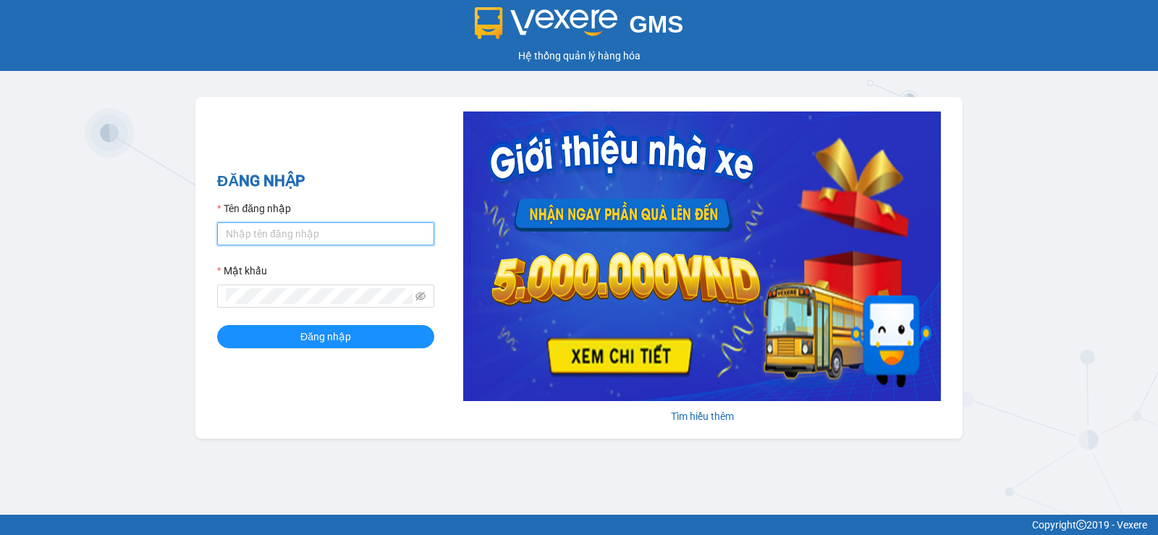
click at [258, 236] on input "Tên đăng nhập" at bounding box center [325, 233] width 217 height 23
type input "dltduong.hhg"
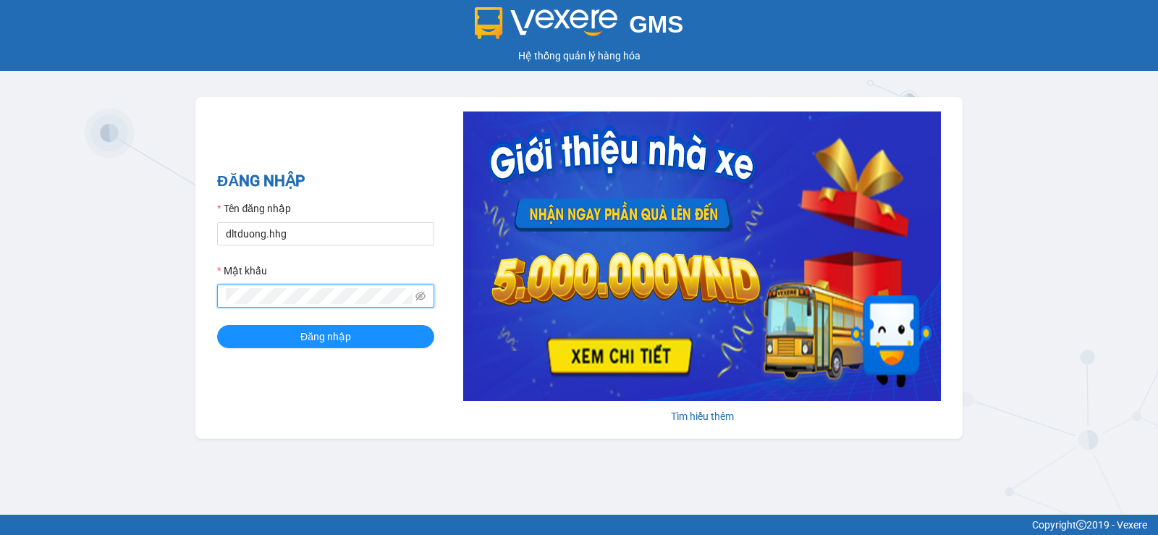
click at [217, 325] on button "Đăng nhập" at bounding box center [325, 336] width 217 height 23
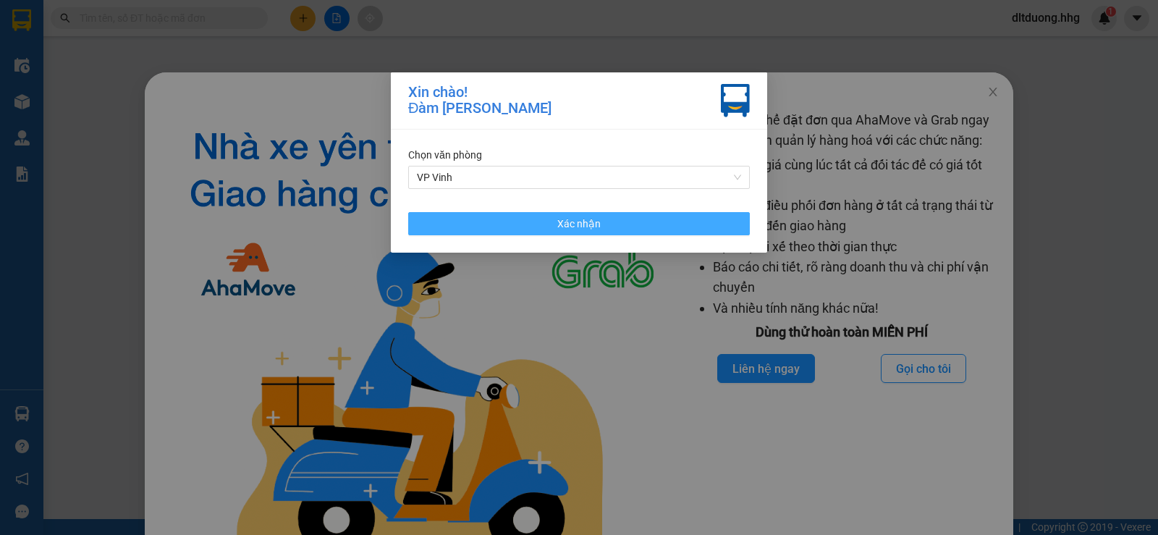
click at [700, 225] on button "Xác nhận" at bounding box center [579, 223] width 342 height 23
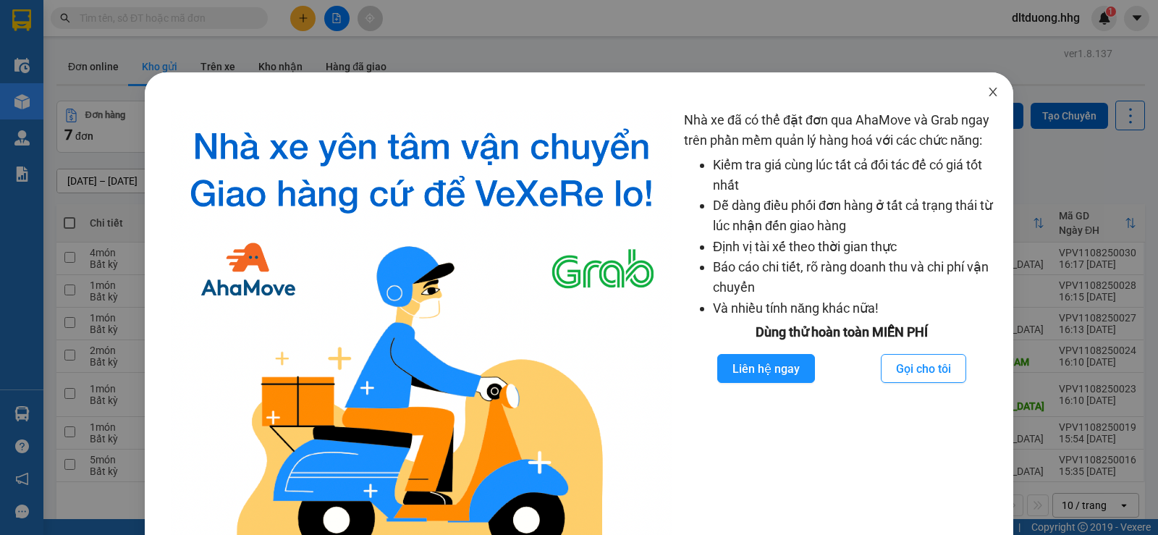
click at [987, 89] on icon "close" at bounding box center [993, 92] width 12 height 12
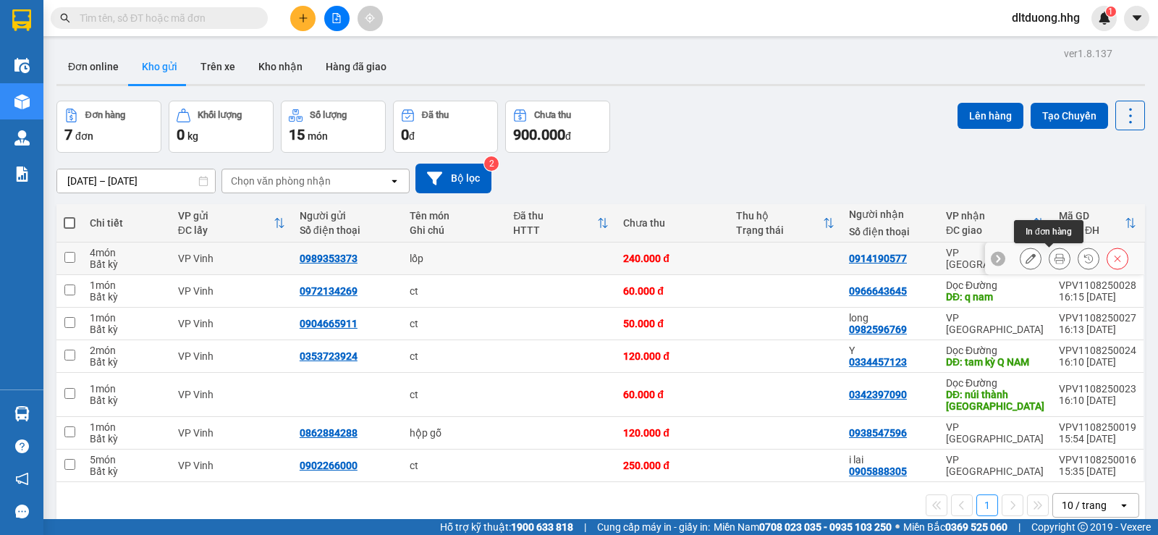
click at [1054, 263] on icon at bounding box center [1059, 258] width 10 height 10
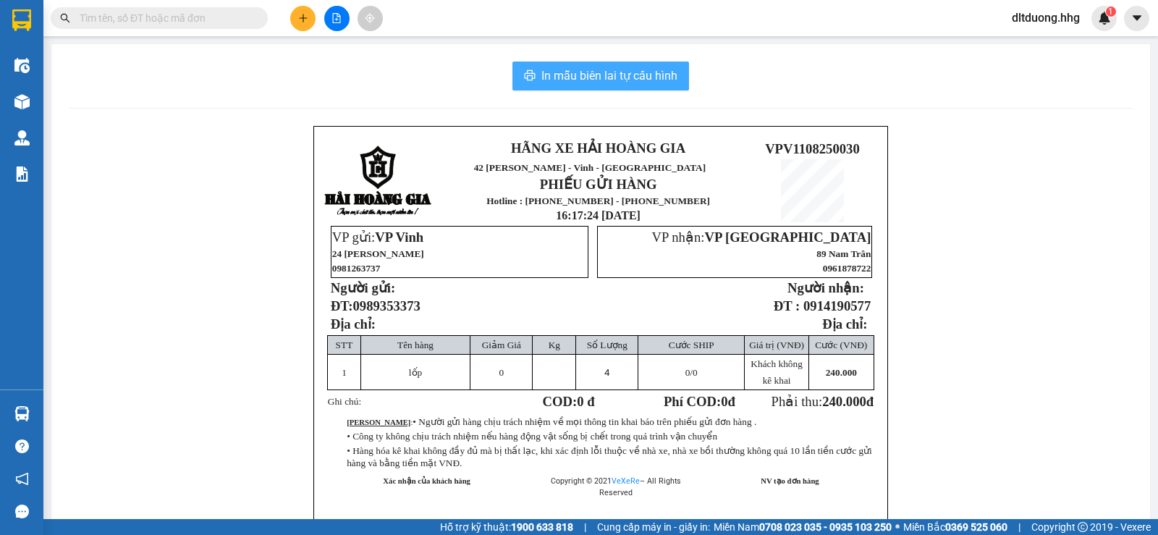
click at [649, 85] on span "In mẫu biên lai tự cấu hình" at bounding box center [609, 76] width 136 height 18
